Goal: Check status: Check status

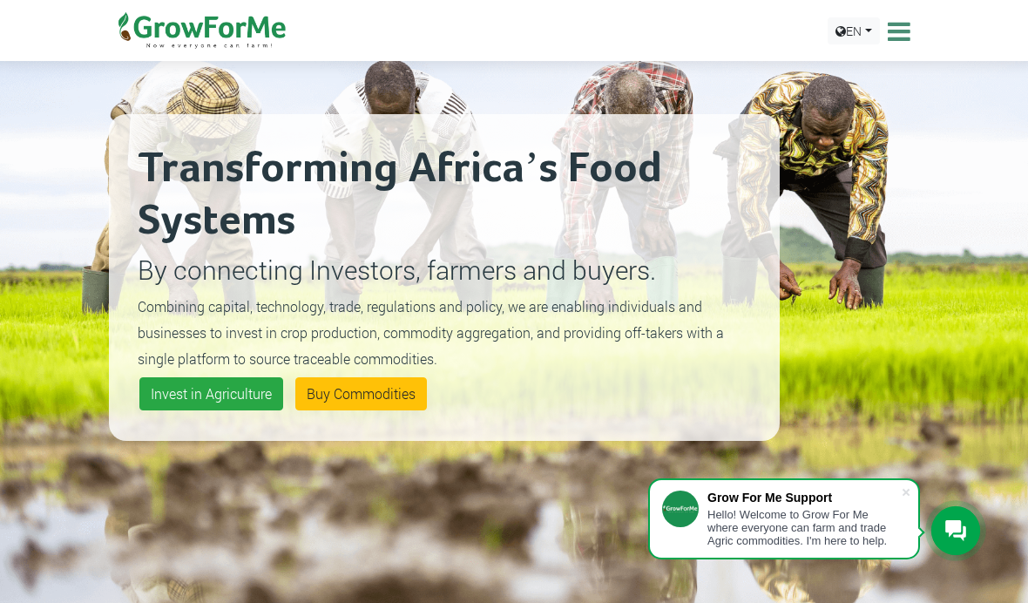
click at [951, 544] on div at bounding box center [956, 530] width 49 height 49
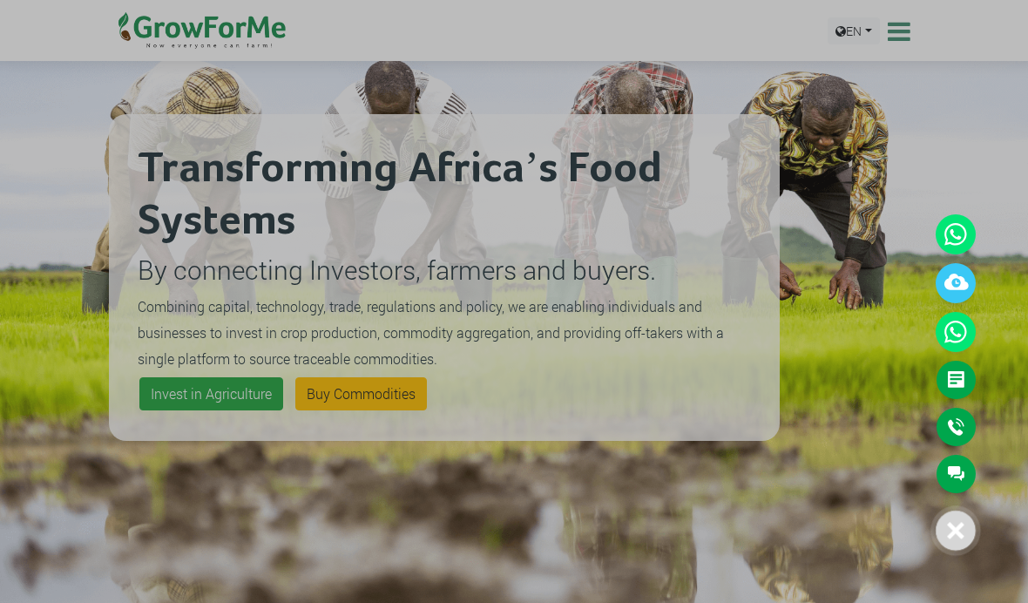
click at [903, 38] on div at bounding box center [514, 301] width 1028 height 603
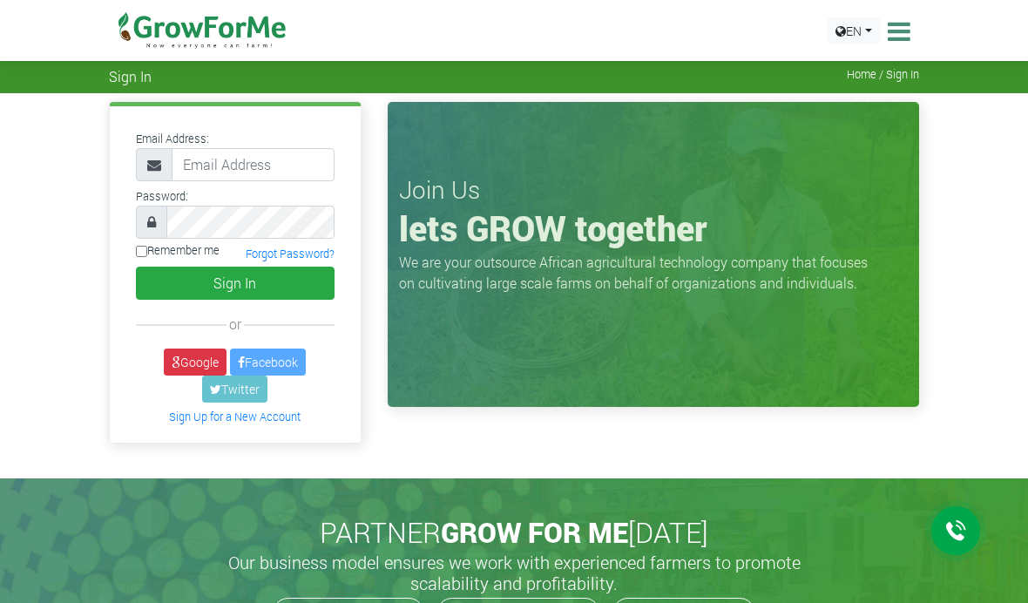
click at [219, 168] on input "email" at bounding box center [253, 164] width 163 height 33
type input "233241790365@growforme.com"
click at [234, 282] on button "Sign In" at bounding box center [235, 283] width 199 height 33
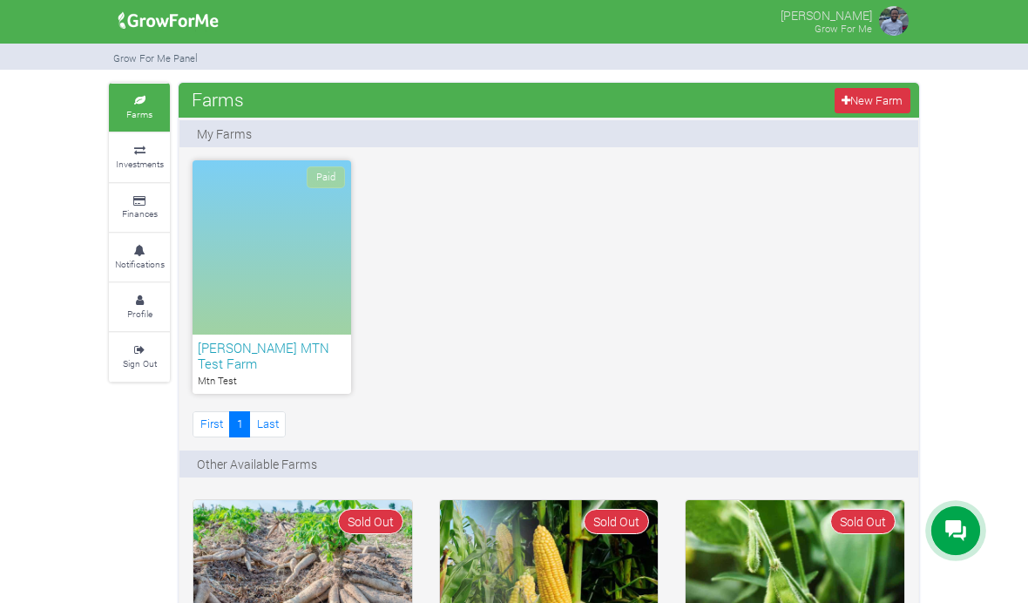
click at [131, 163] on small "Investments" at bounding box center [140, 164] width 48 height 12
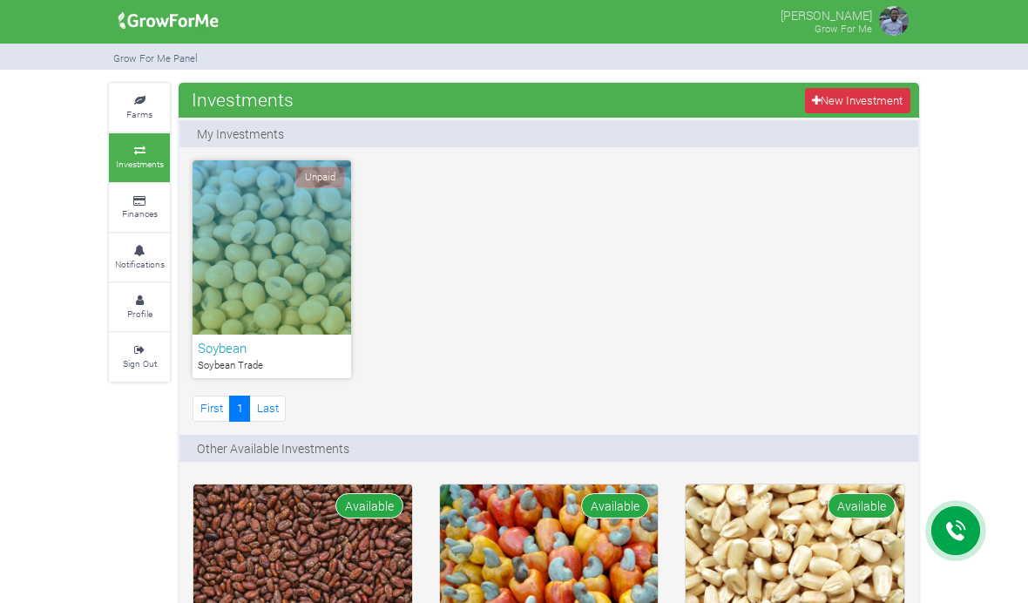
click at [958, 521] on icon at bounding box center [955, 530] width 21 height 21
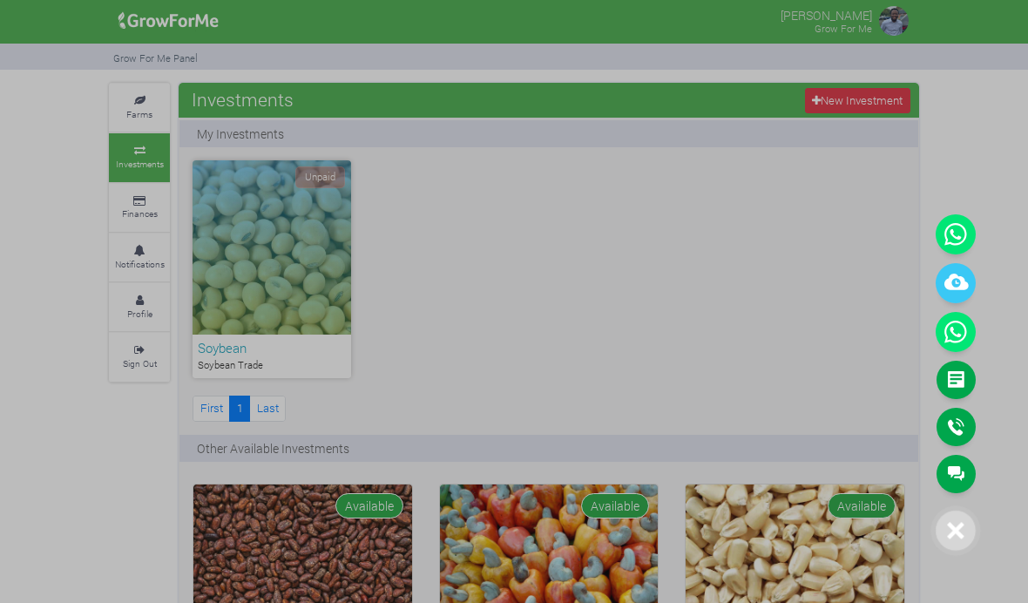
click at [968, 473] on link "Main Channel" at bounding box center [956, 474] width 39 height 38
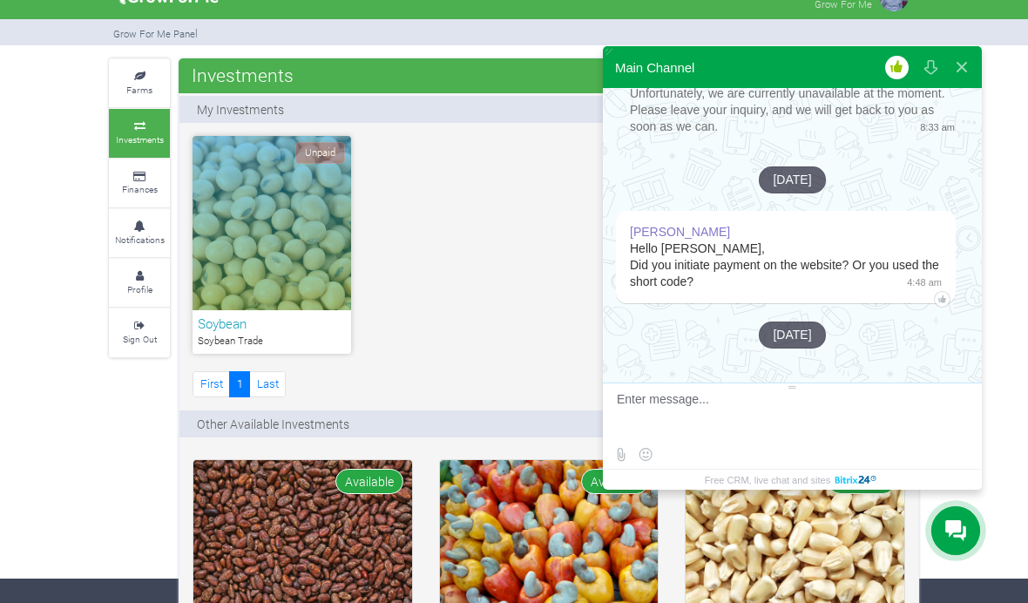
scroll to position [397, 0]
click at [128, 94] on small "Farms" at bounding box center [139, 90] width 26 height 12
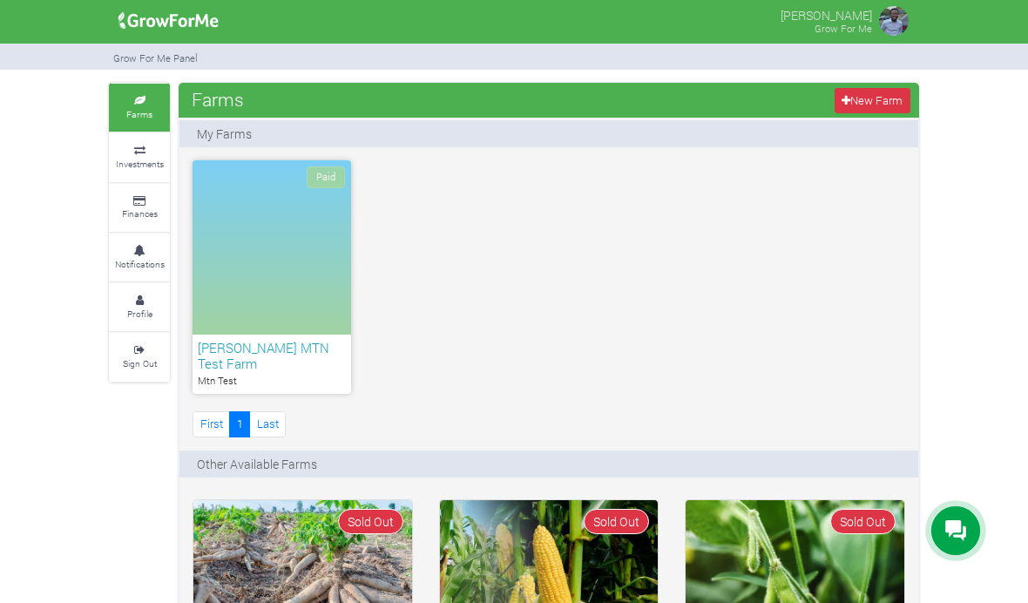
click at [938, 531] on div at bounding box center [956, 530] width 49 height 49
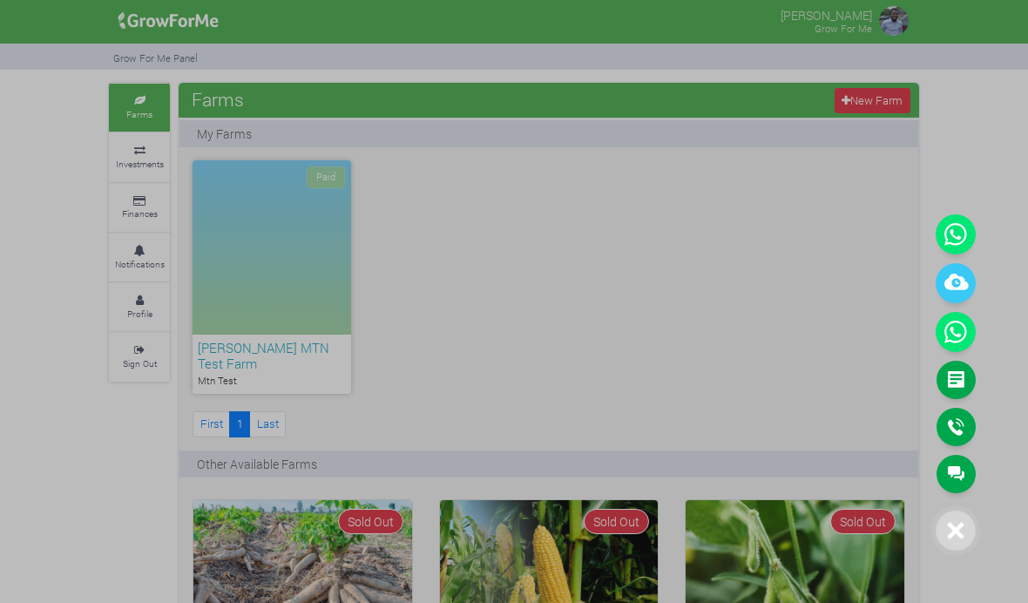
click at [961, 483] on link "Main Channel" at bounding box center [956, 474] width 39 height 38
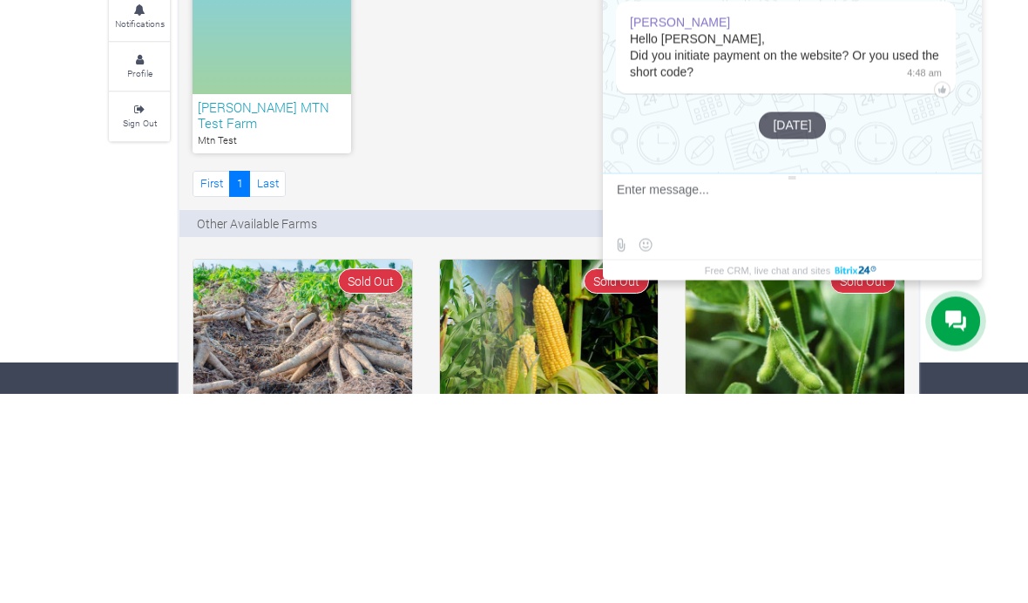
scroll to position [241, 0]
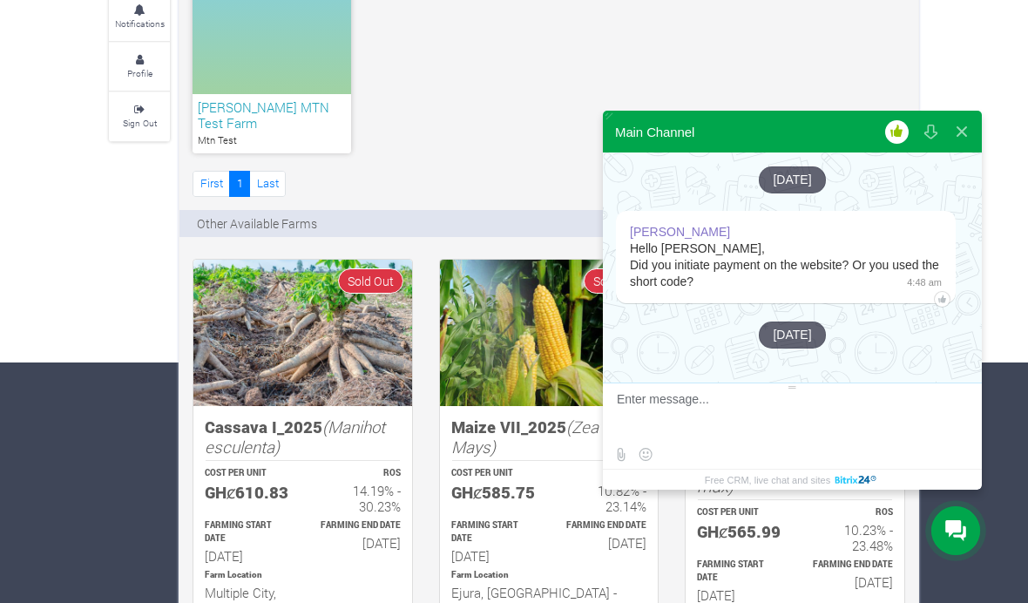
click at [962, 125] on button at bounding box center [961, 132] width 31 height 42
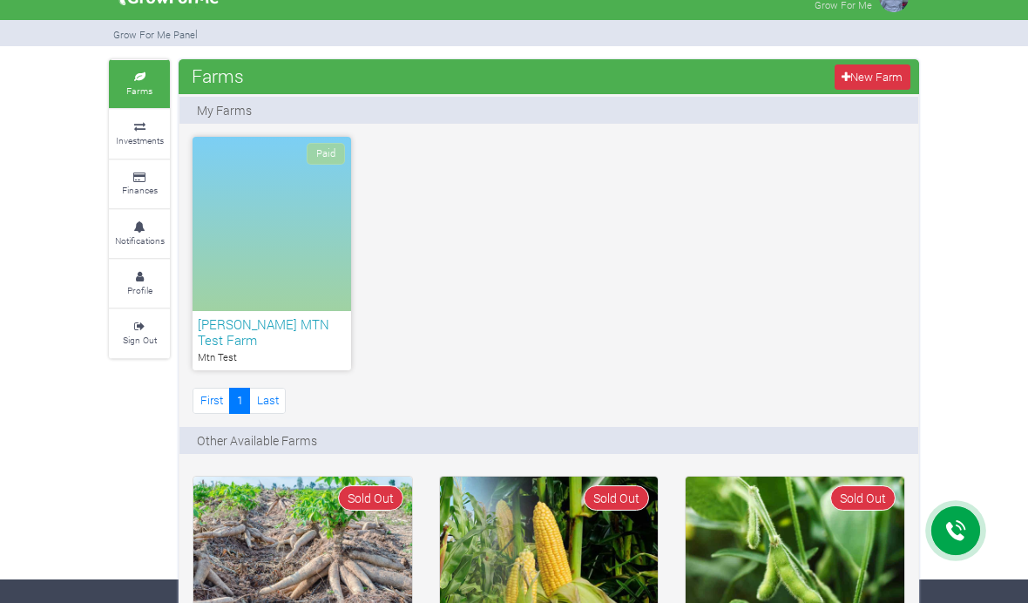
scroll to position [0, 0]
